Goal: Information Seeking & Learning: Learn about a topic

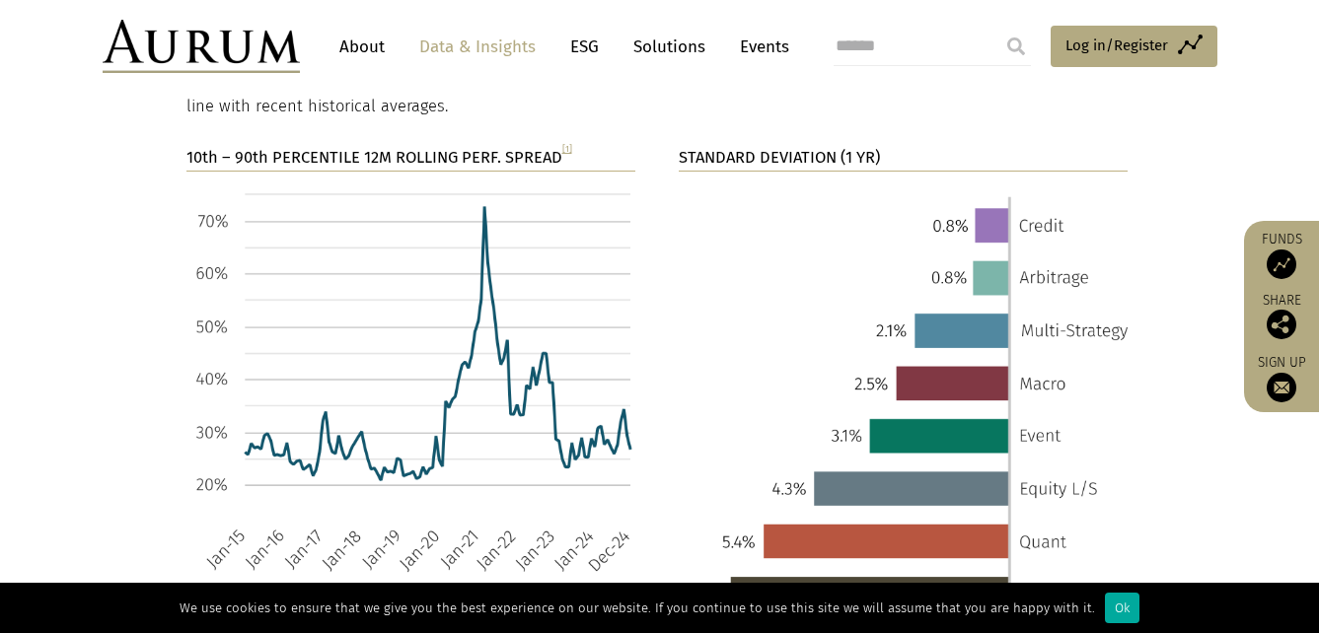
scroll to position [3413, 0]
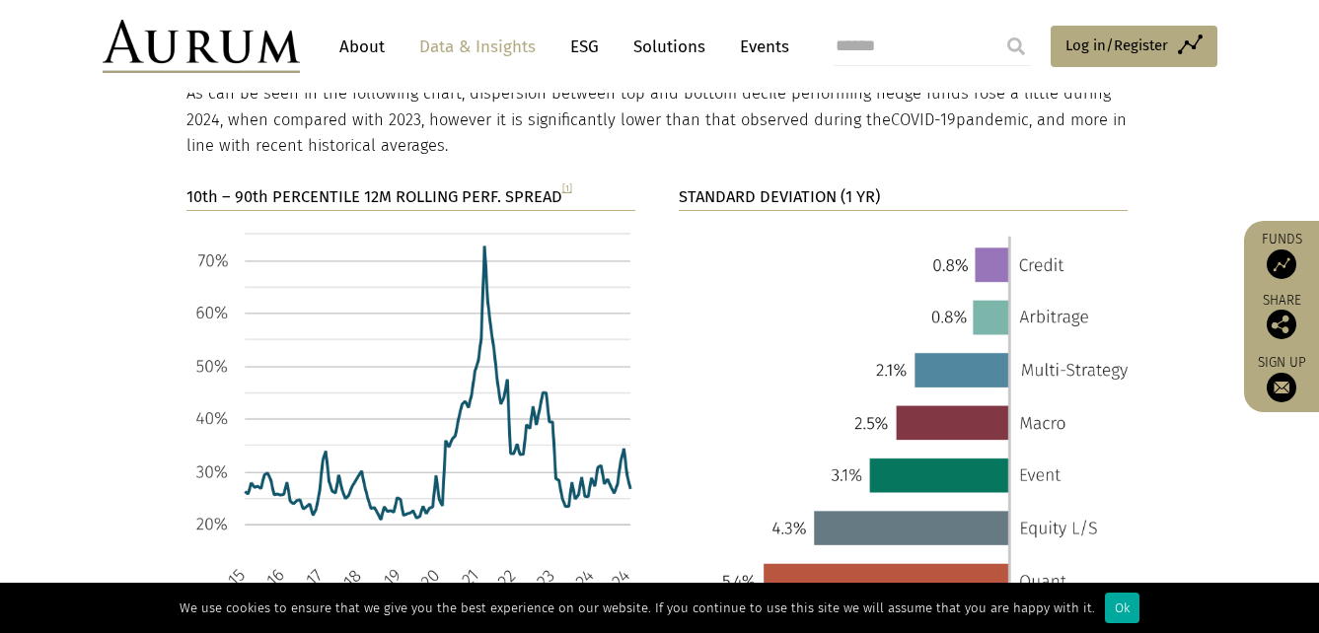
drag, startPoint x: 1254, startPoint y: 516, endPoint x: 1262, endPoint y: 545, distance: 30.6
click at [1262, 545] on section "10th – 90th PERCENTILE 12M ROLLING PERF. SPREAD [1] STANDARD DEVIATION (1 YR)" at bounding box center [659, 454] width 1319 height 540
click at [1245, 487] on section "10th – 90th PERCENTILE 12M ROLLING PERF. SPREAD [1] STANDARD DEVIATION (1 YR)" at bounding box center [659, 454] width 1319 height 540
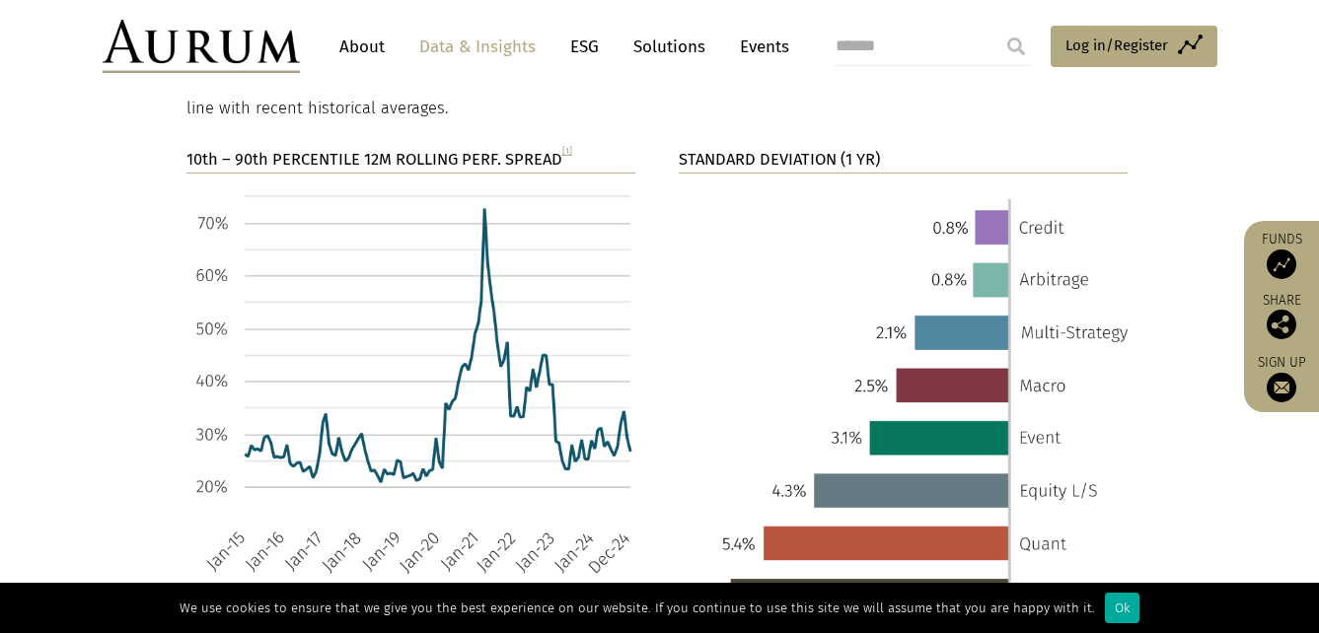
scroll to position [3452, 0]
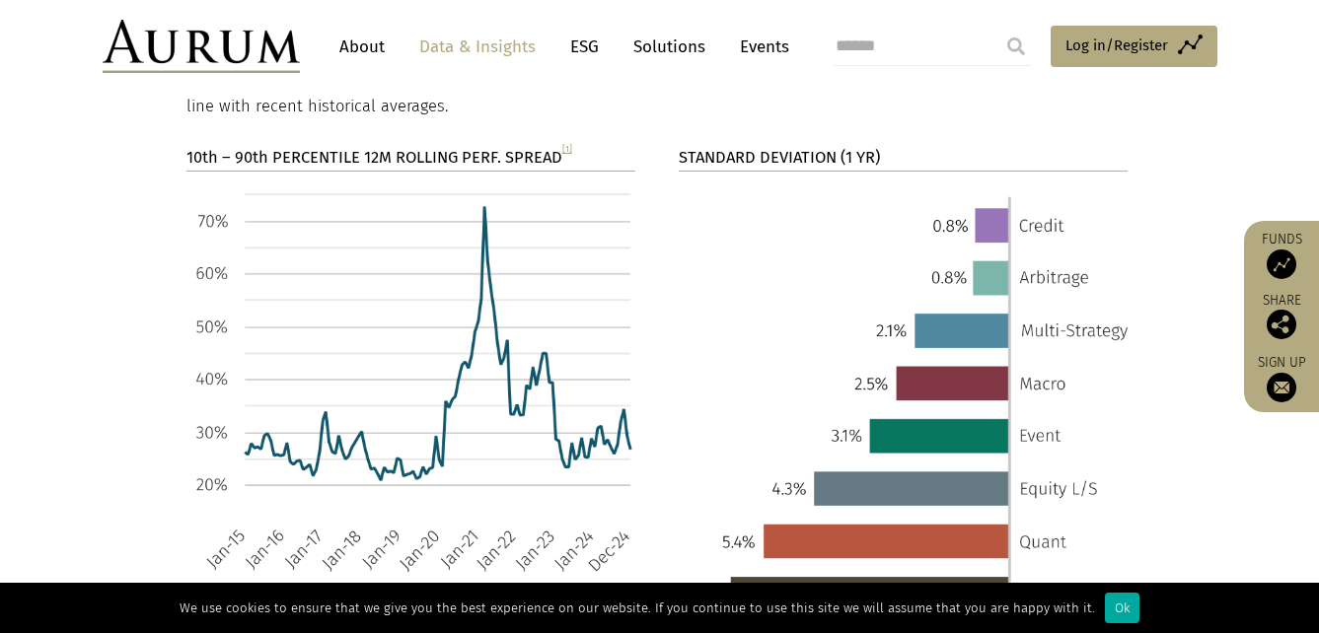
click at [1165, 222] on section "10th – 90th PERCENTILE 12M ROLLING PERF. SPREAD [1] STANDARD DEVIATION (1 YR)" at bounding box center [659, 415] width 1319 height 540
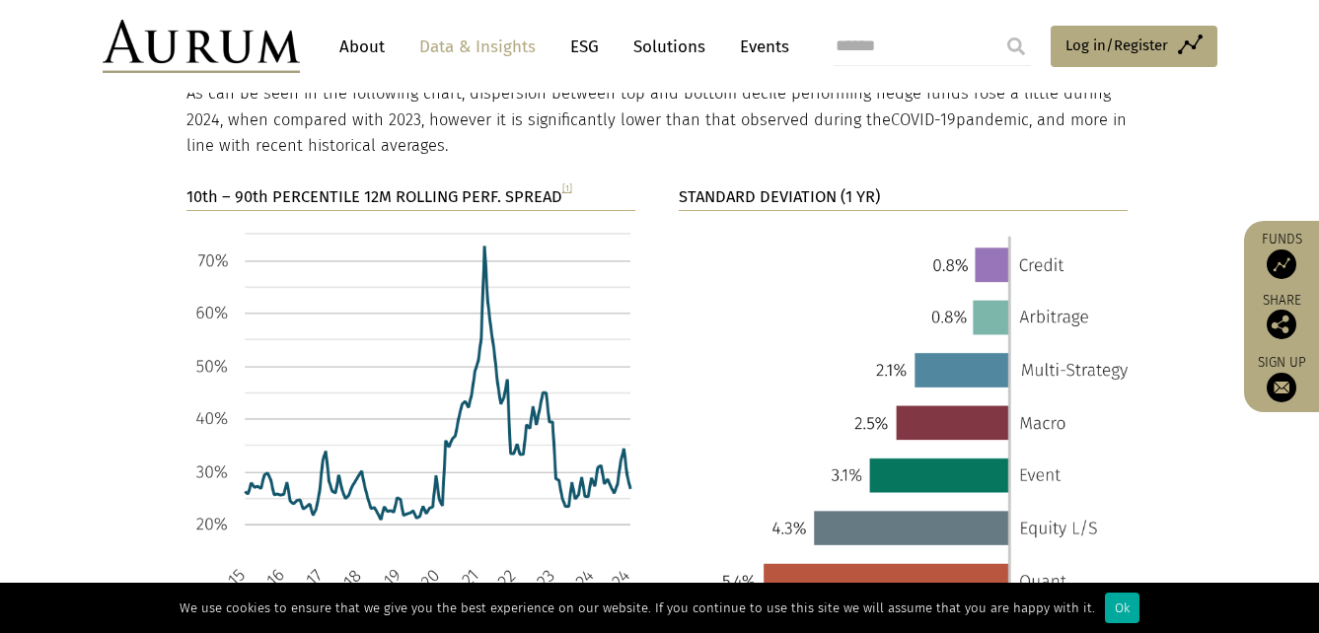
click at [56, 432] on section "10th – 90th PERCENTILE 12M ROLLING PERF. SPREAD [1] STANDARD DEVIATION (1 YR)" at bounding box center [659, 454] width 1319 height 540
click at [115, 330] on section "10th – 90th PERCENTILE 12M ROLLING PERF. SPREAD [1] STANDARD DEVIATION (1 YR)" at bounding box center [659, 454] width 1319 height 540
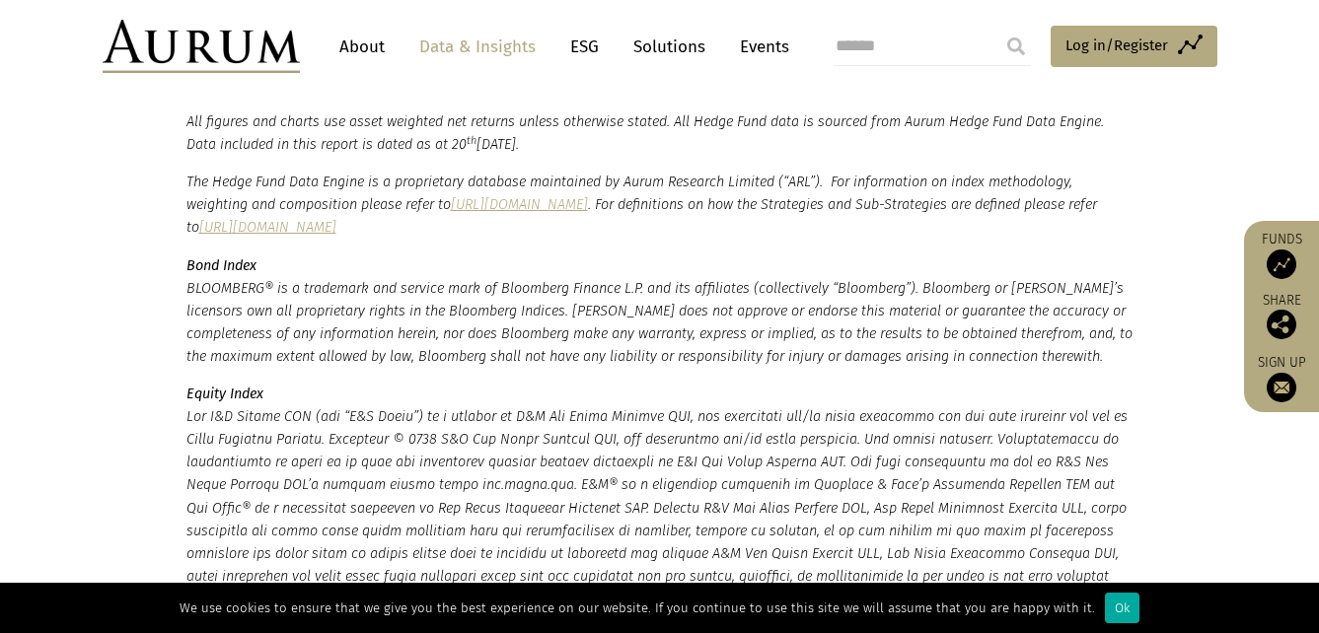
scroll to position [5189, 0]
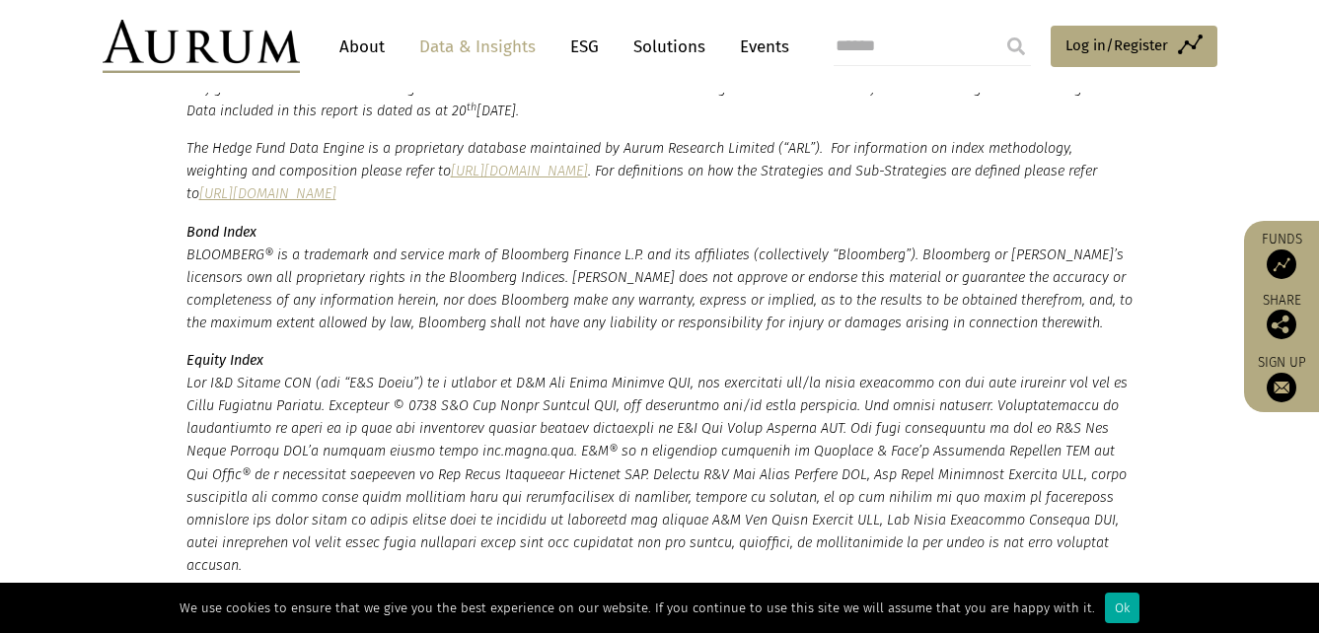
click at [138, 364] on section "*HF Composite = Aurum Hedge Fund Data Engine Asset Weighted Composite Index. **…" at bounding box center [659, 363] width 1319 height 739
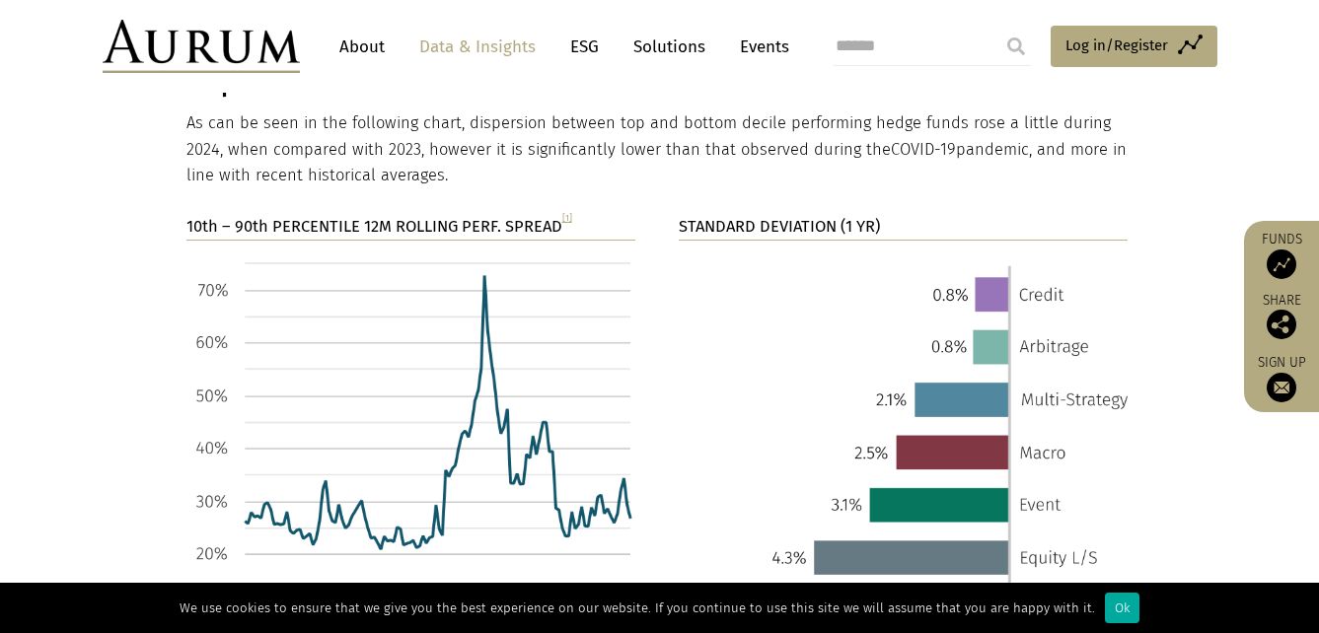
scroll to position [3482, 0]
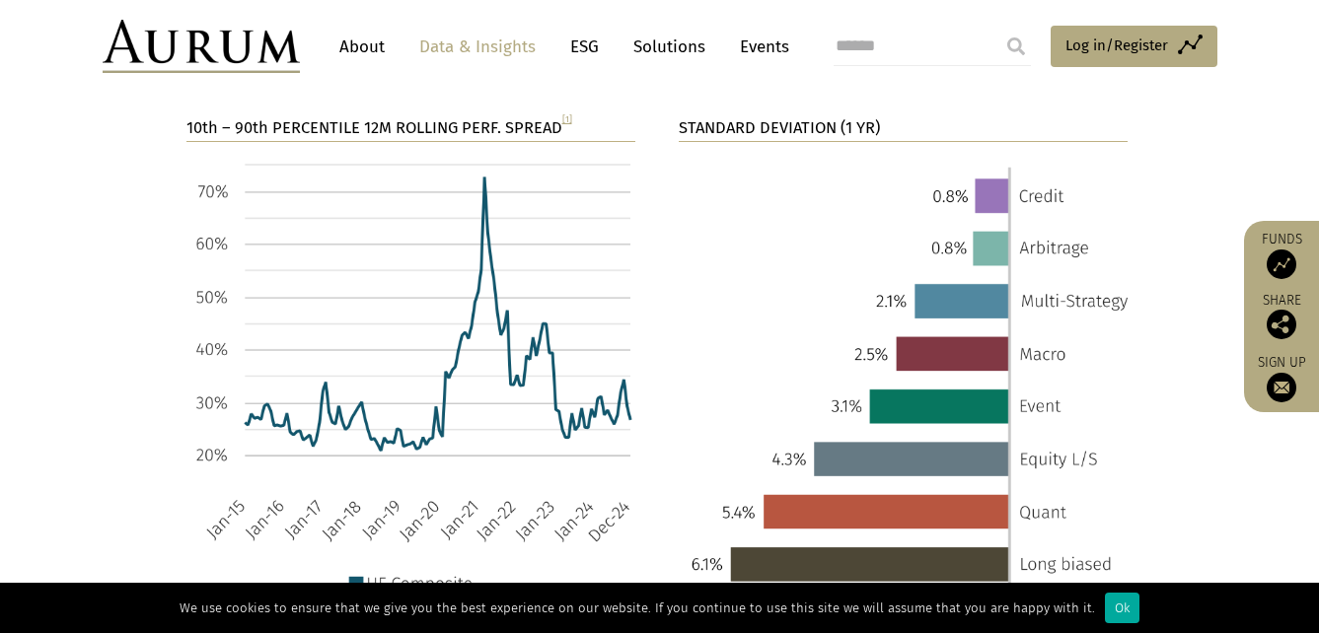
click at [1149, 350] on div "10th – 90th PERCENTILE 12M ROLLING PERF. SPREAD [1] STANDARD DEVIATION (1 YR)" at bounding box center [660, 372] width 986 height 515
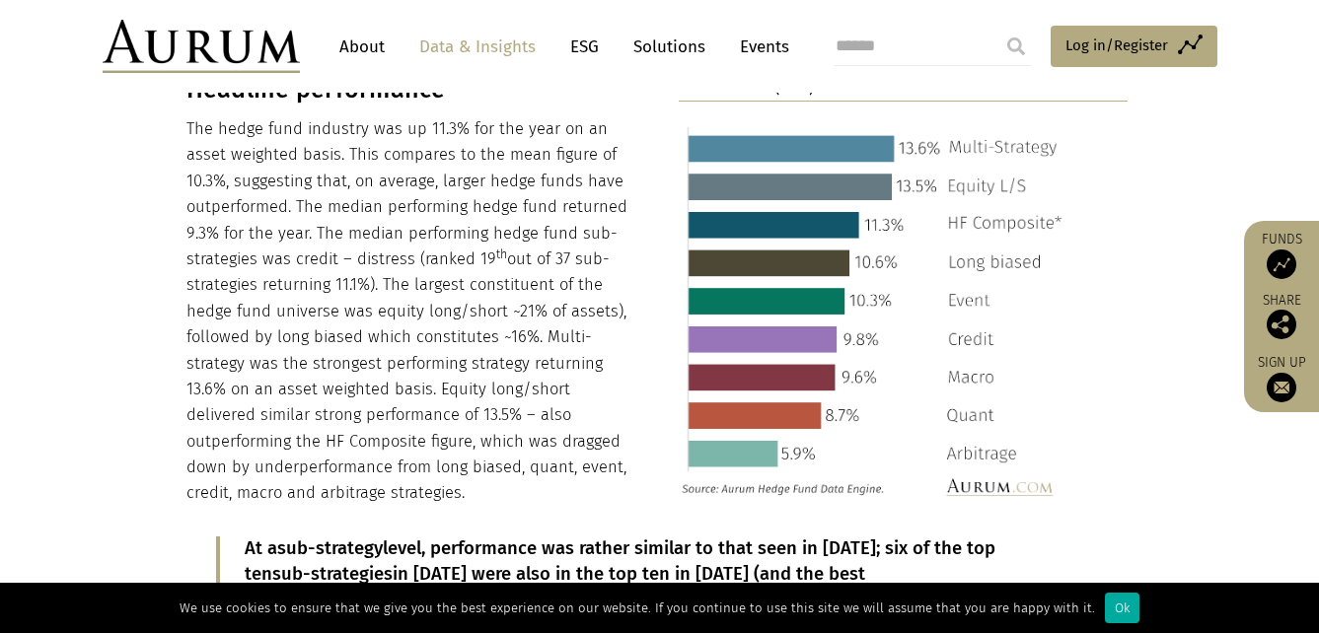
scroll to position [2062, 0]
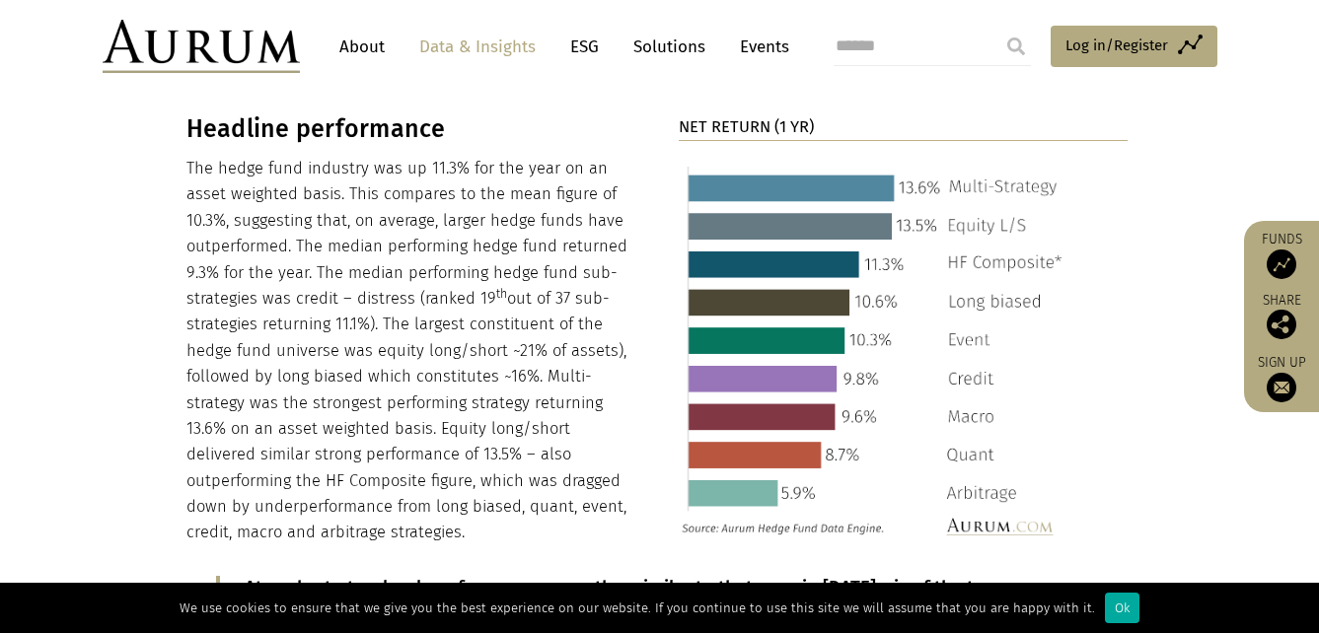
click at [1127, 355] on div "NET RETURN (1 YR)" at bounding box center [904, 330] width 450 height 432
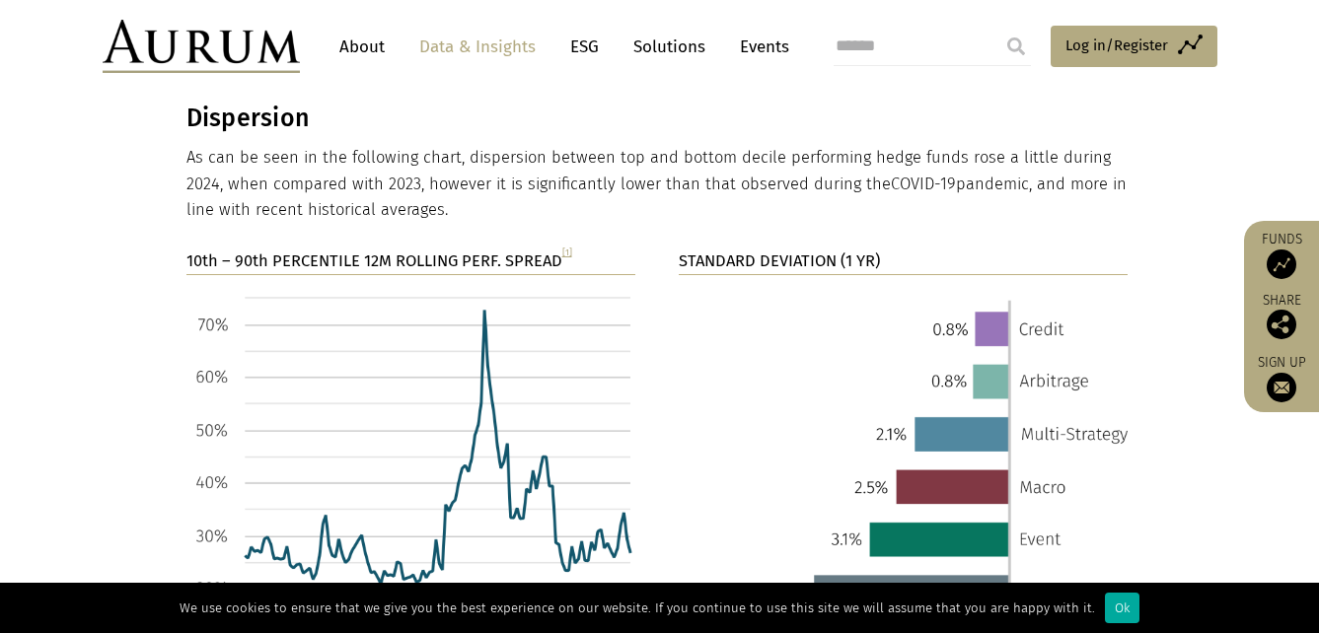
scroll to position [3344, 0]
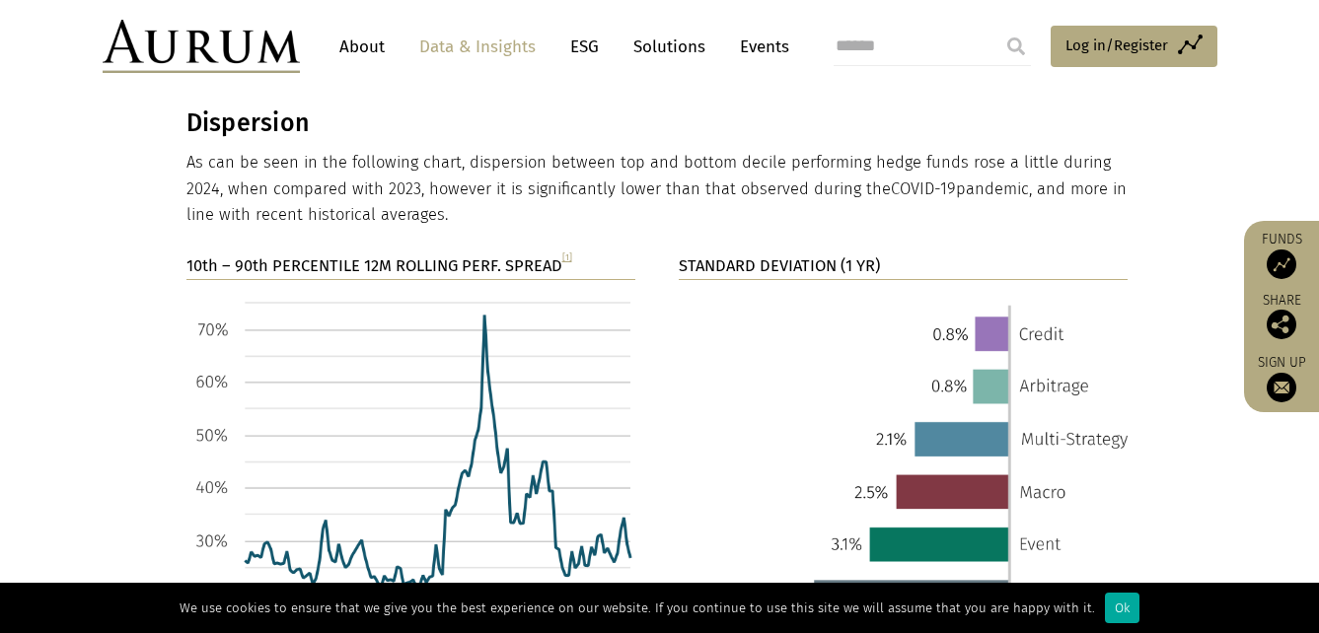
click at [1254, 523] on section "10th – 90th PERCENTILE 12M ROLLING PERF. SPREAD [1] STANDARD DEVIATION (1 YR)" at bounding box center [659, 524] width 1319 height 540
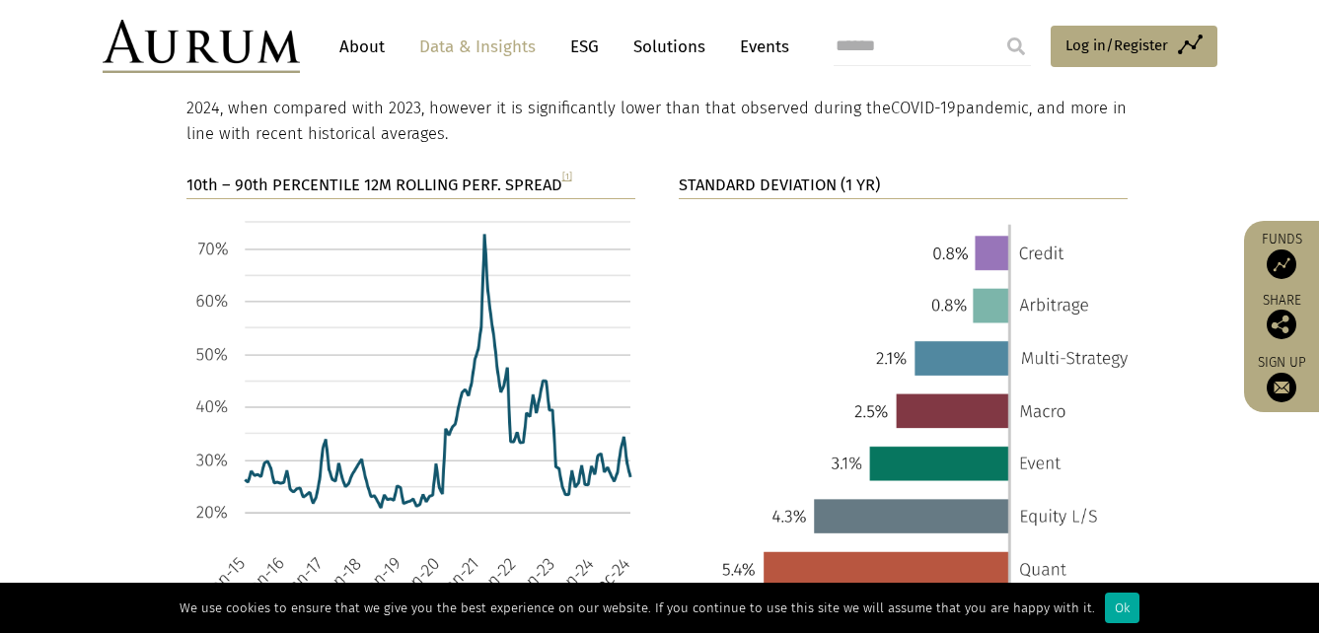
scroll to position [3423, 0]
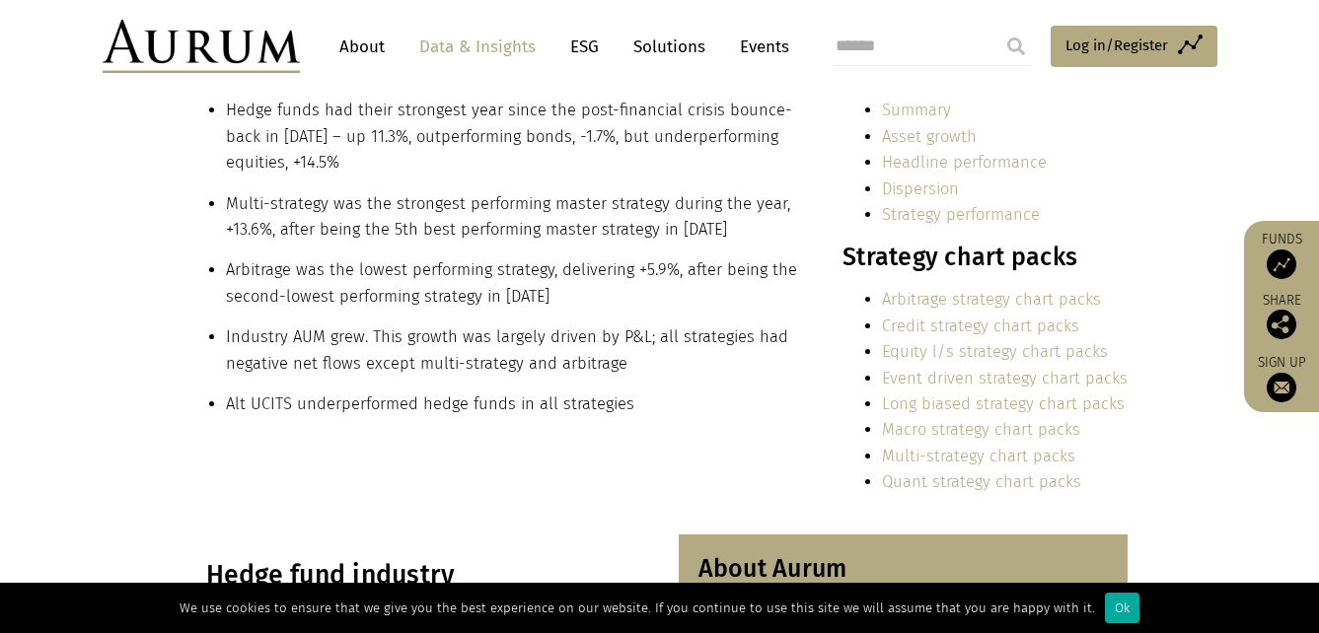
scroll to position [197, 0]
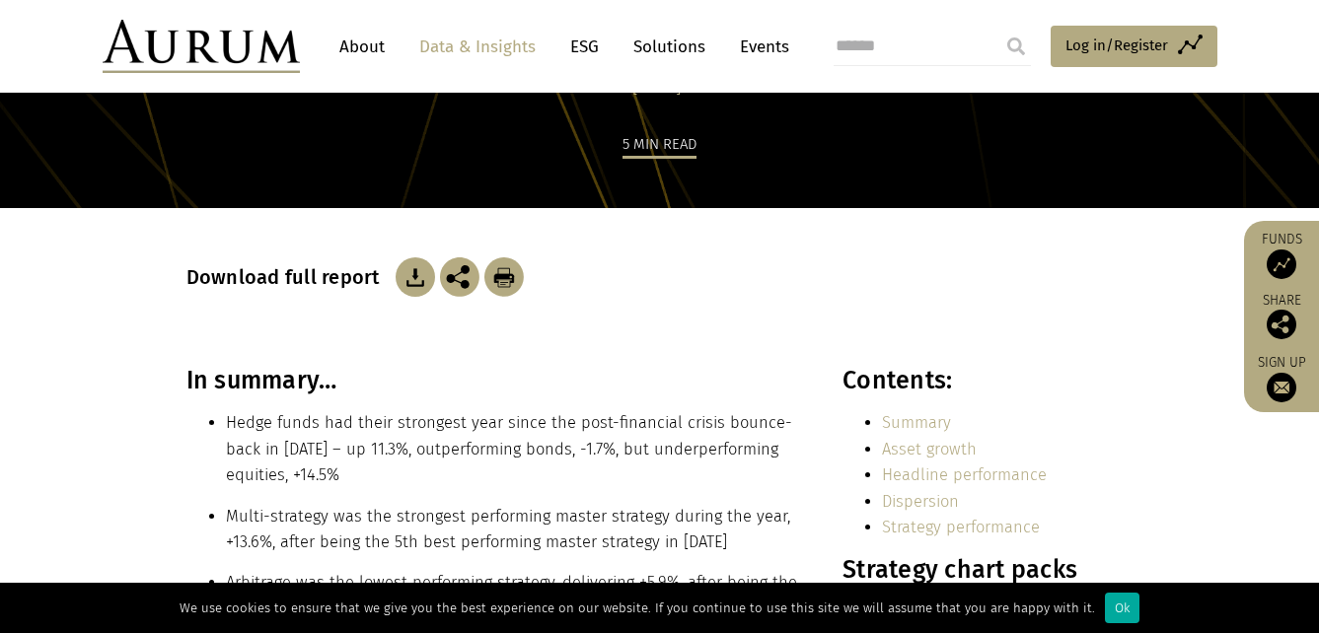
click at [500, 45] on link "Data & Insights" at bounding box center [477, 47] width 136 height 36
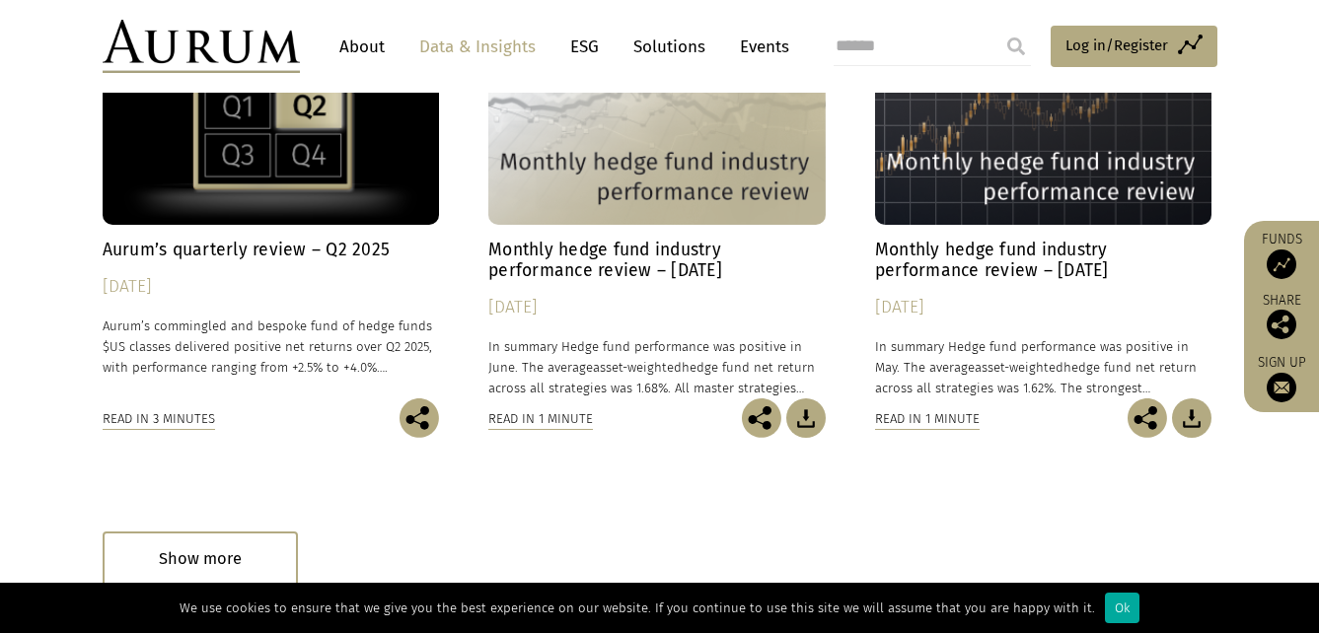
scroll to position [1282, 0]
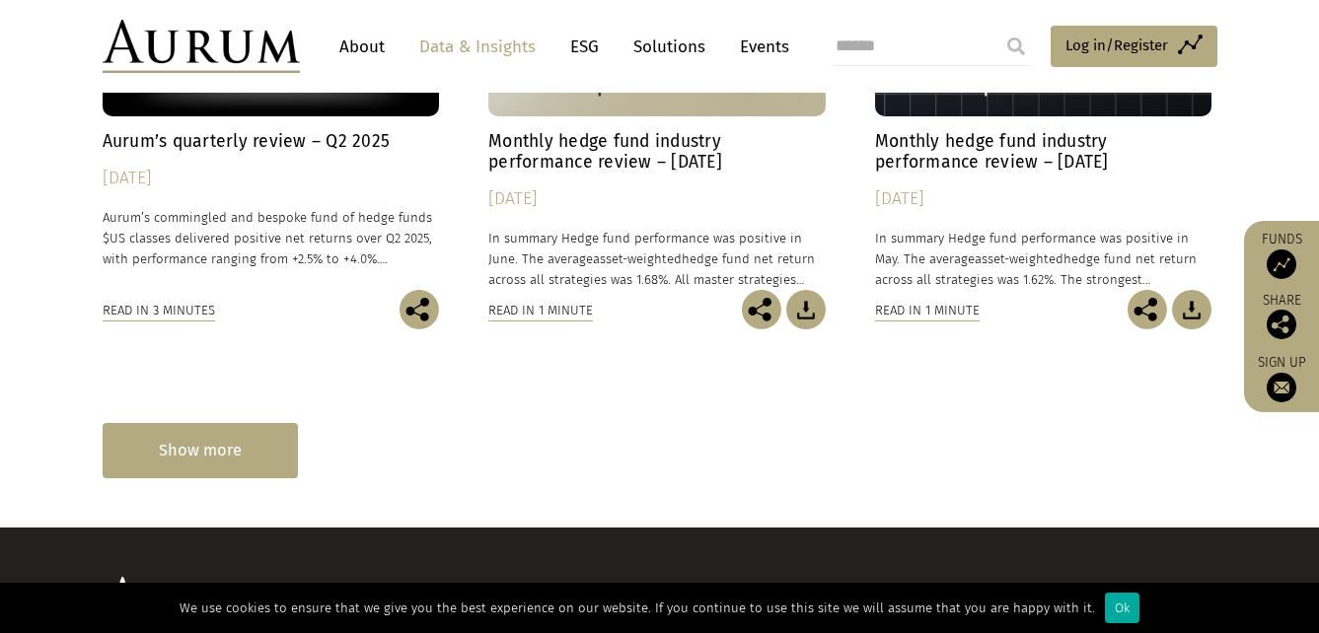
click at [181, 457] on div "Show more" at bounding box center [200, 450] width 195 height 54
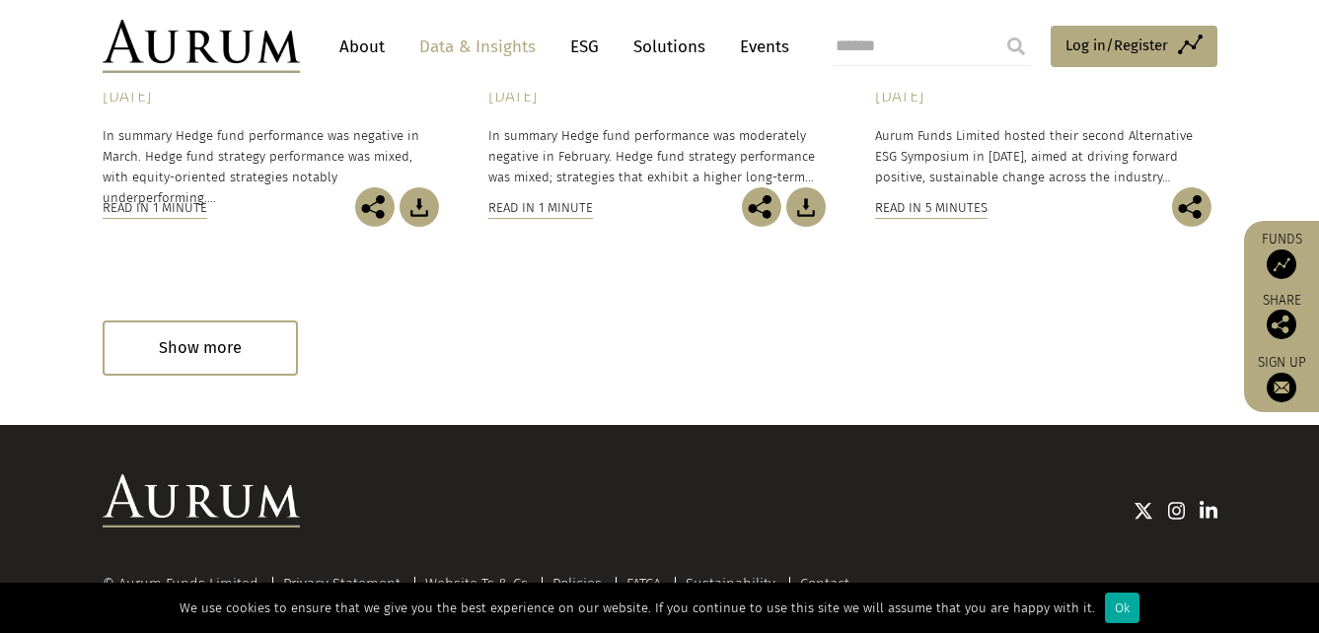
scroll to position [2374, 0]
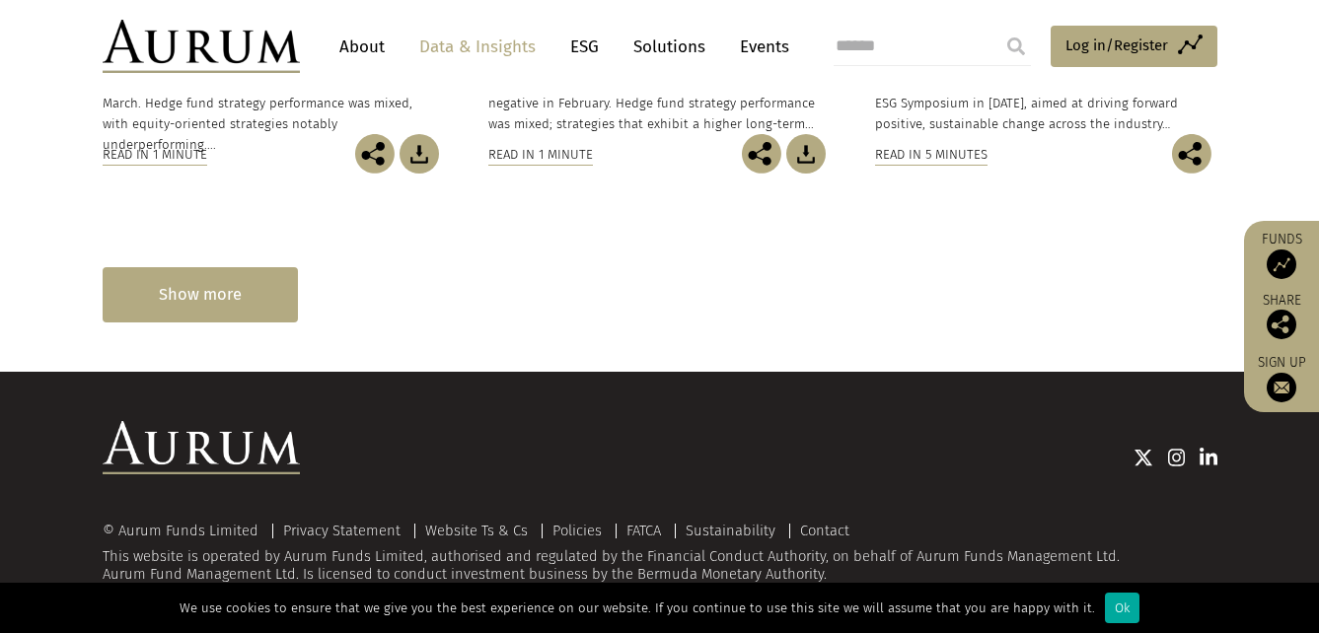
click at [225, 288] on div "Show more" at bounding box center [200, 294] width 195 height 54
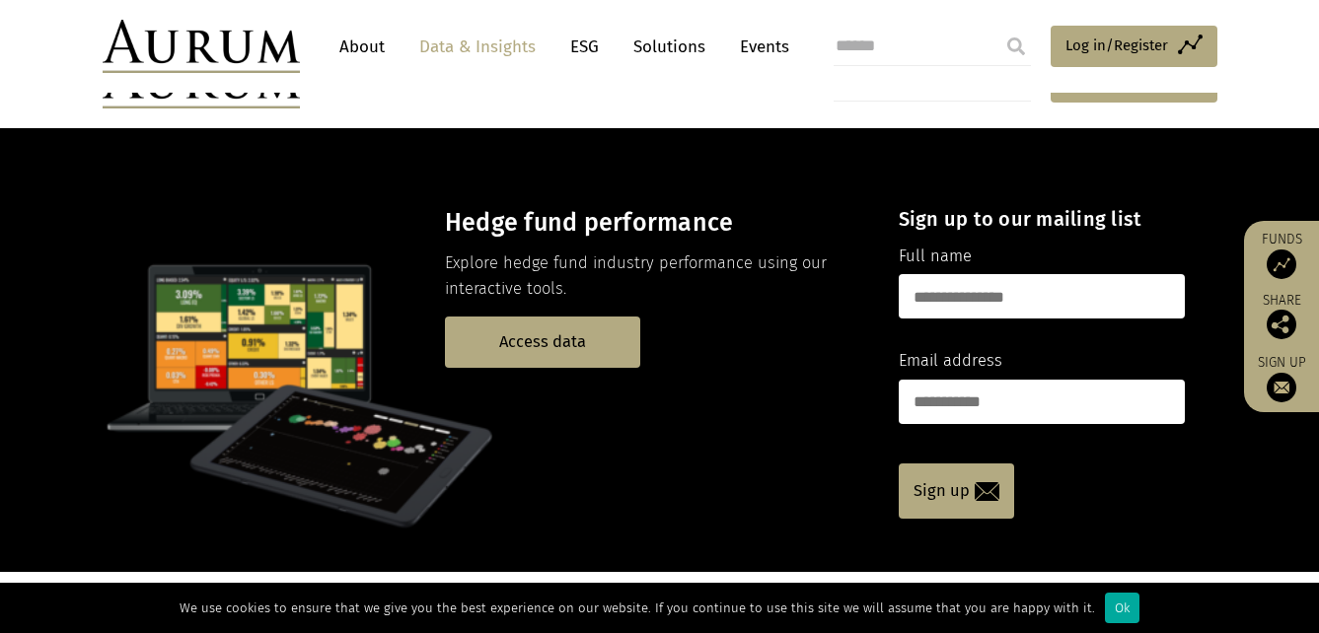
scroll to position [1438, 0]
